Goal: Task Accomplishment & Management: Manage account settings

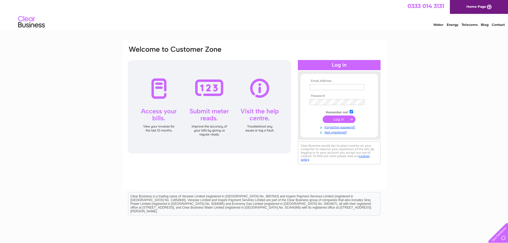
type input "purchase@totallywicked.co.uk"
click at [343, 121] on input "submit" at bounding box center [339, 118] width 33 height 7
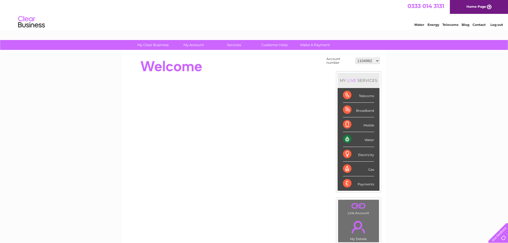
click at [362, 61] on select "1104982 30277995 30282426 30282839 30312363 30317015" at bounding box center [367, 61] width 24 height 6
select select "30317015"
click at [355, 58] on select "1104982 30277995 30282426 30282839 30312363 30317015" at bounding box center [367, 61] width 24 height 6
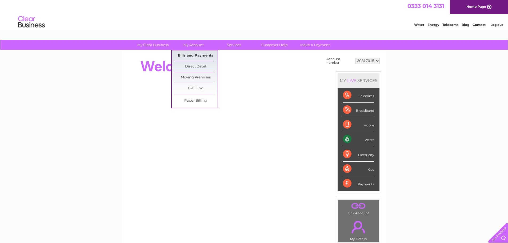
click at [191, 57] on link "Bills and Payments" at bounding box center [196, 55] width 44 height 11
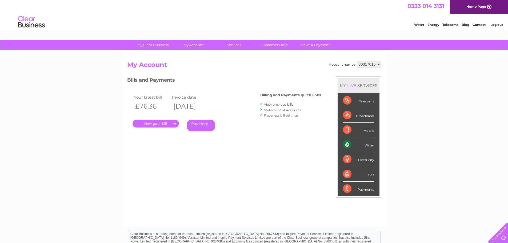
click at [156, 123] on link "." at bounding box center [155, 124] width 46 height 8
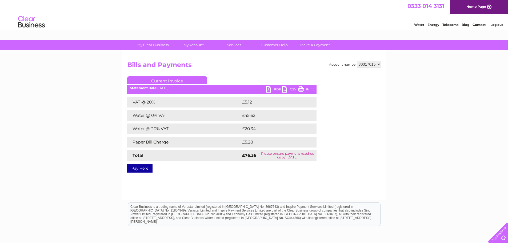
click at [272, 89] on link "PDF" at bounding box center [274, 90] width 16 height 8
